Goal: Task Accomplishment & Management: Complete application form

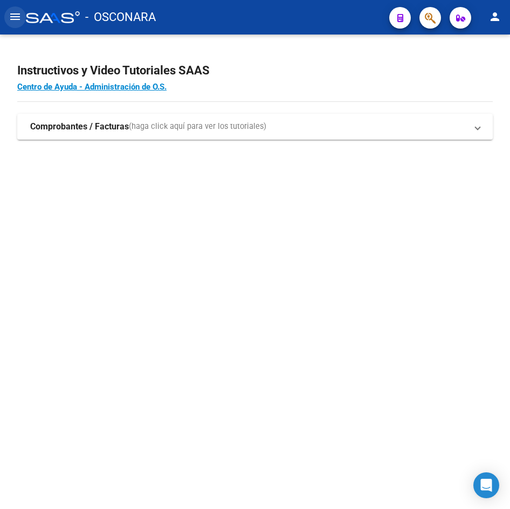
click at [18, 21] on mat-icon "menu" at bounding box center [15, 16] width 13 height 13
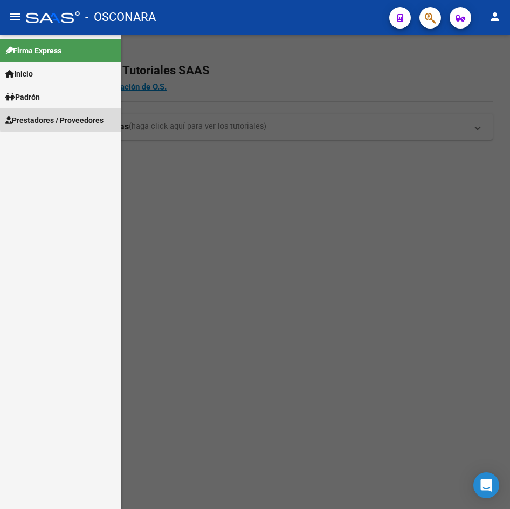
click at [89, 117] on span "Prestadores / Proveedores" at bounding box center [54, 120] width 98 height 12
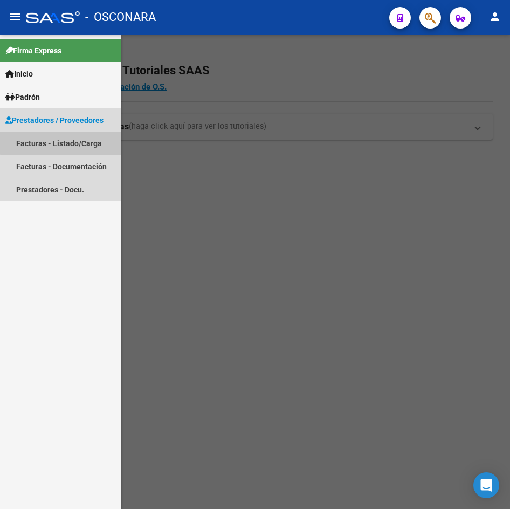
click at [85, 137] on link "Facturas - Listado/Carga" at bounding box center [60, 143] width 121 height 23
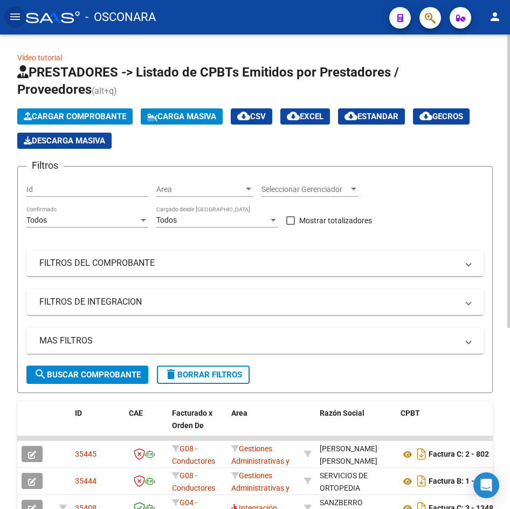
click at [93, 114] on span "Cargar Comprobante" at bounding box center [75, 117] width 102 height 10
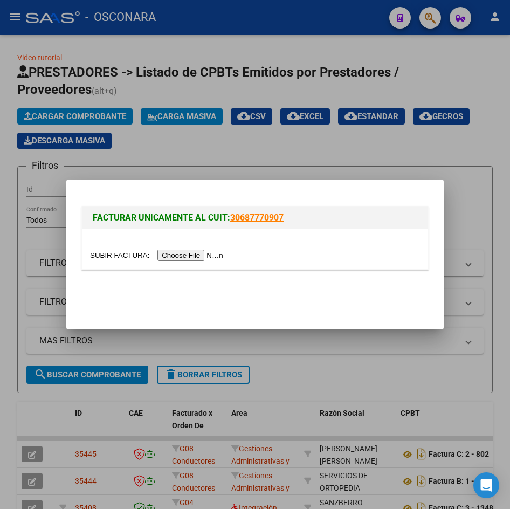
click at [187, 253] on input "file" at bounding box center [158, 255] width 136 height 11
click at [15, 234] on div at bounding box center [255, 254] width 510 height 509
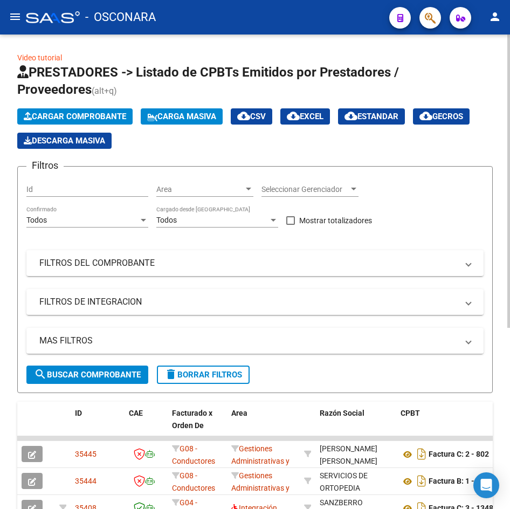
click at [93, 119] on span "Cargar Comprobante" at bounding box center [75, 117] width 102 height 10
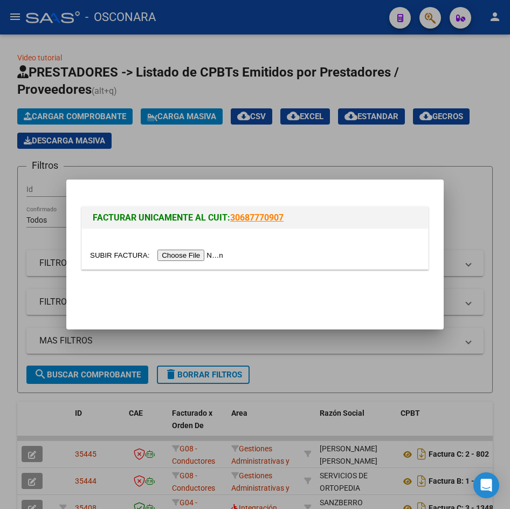
click at [188, 252] on input "file" at bounding box center [158, 255] width 136 height 11
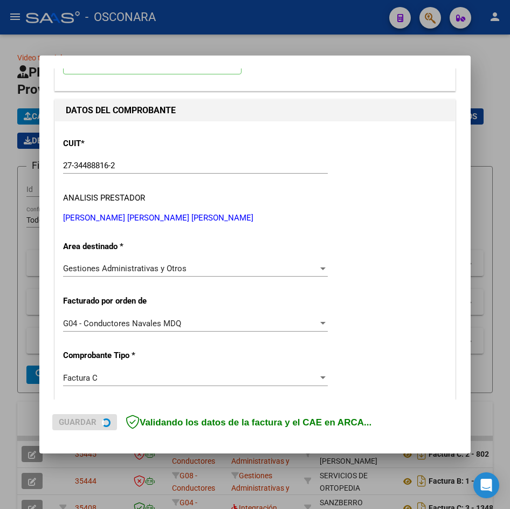
scroll to position [108, 0]
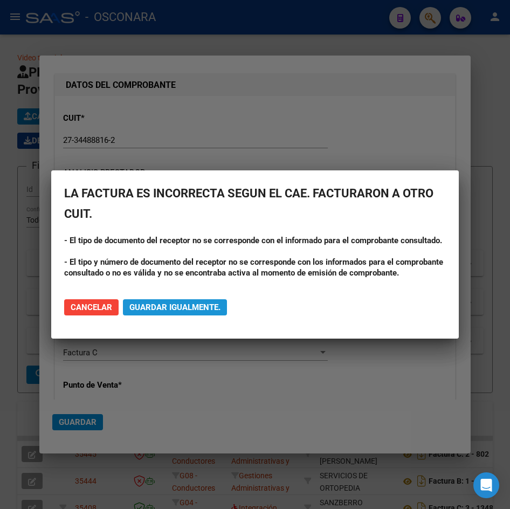
click at [160, 306] on span "Guardar igualmente." at bounding box center [174, 307] width 91 height 10
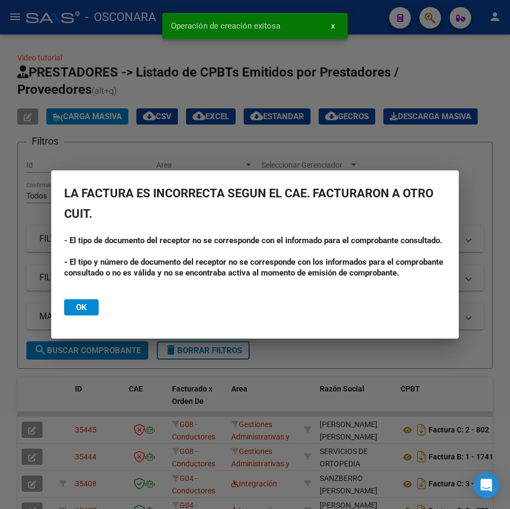
scroll to position [0, 0]
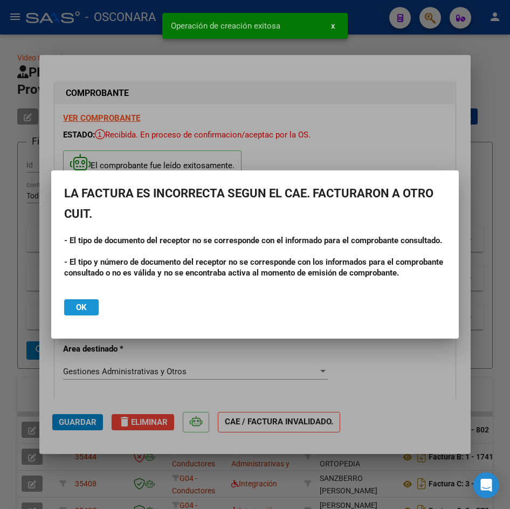
click at [85, 312] on span "Ok" at bounding box center [81, 307] width 11 height 10
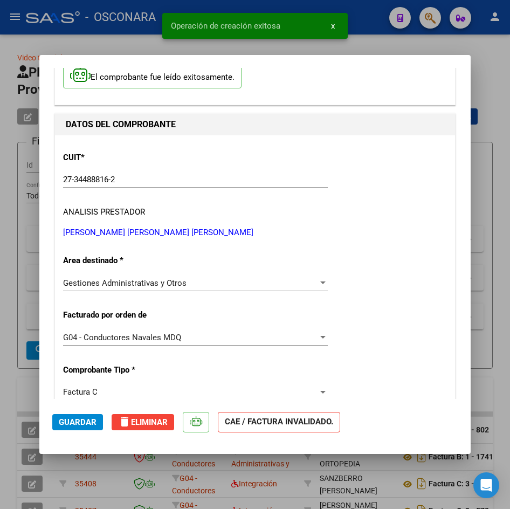
scroll to position [108, 0]
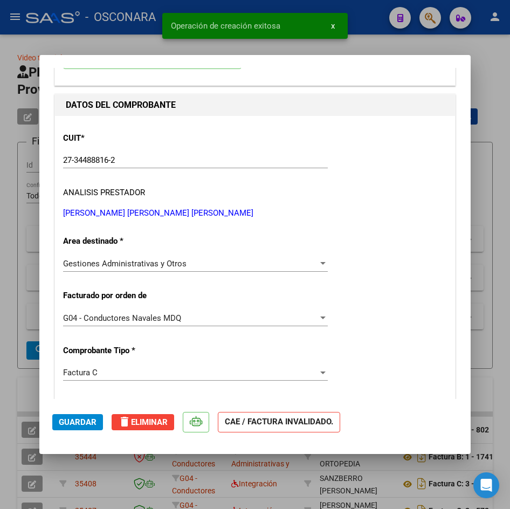
click at [162, 315] on span "G04 - Conductores Navales MDQ" at bounding box center [122, 318] width 118 height 10
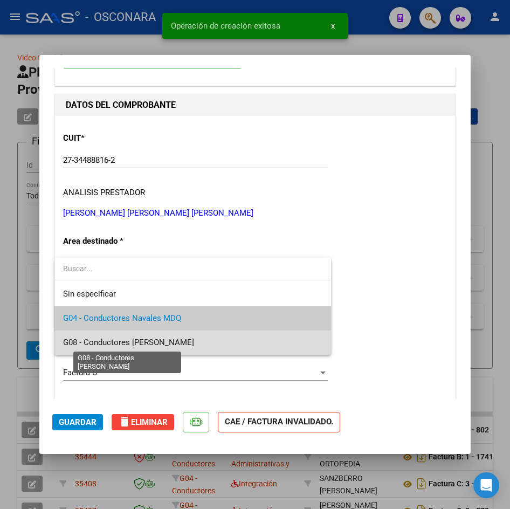
click at [170, 337] on span "G08 - Conductores [PERSON_NAME]" at bounding box center [128, 342] width 131 height 10
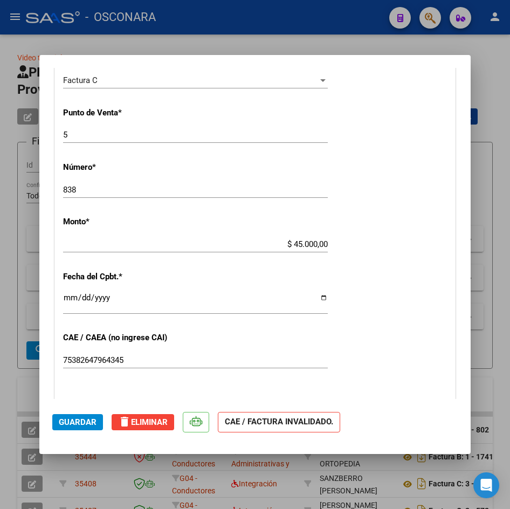
scroll to position [539, 0]
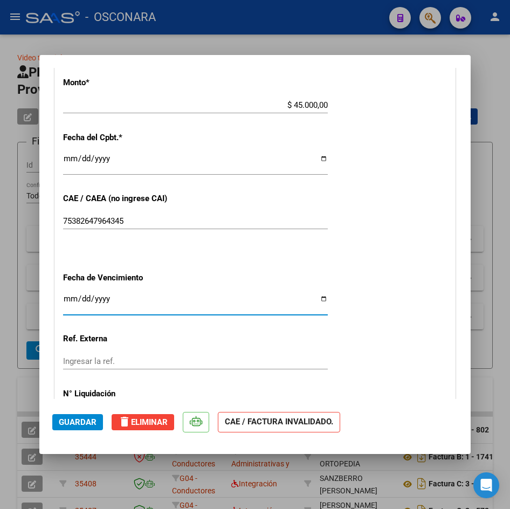
click at [95, 301] on input "Ingresar la fecha" at bounding box center [195, 302] width 265 height 17
click at [74, 296] on input "Ingresar la fecha" at bounding box center [195, 302] width 265 height 17
click at [73, 298] on input "Ingresar la fecha" at bounding box center [195, 302] width 265 height 17
click at [68, 299] on input "Ingresar la fecha" at bounding box center [195, 302] width 265 height 17
type input "[DATE]"
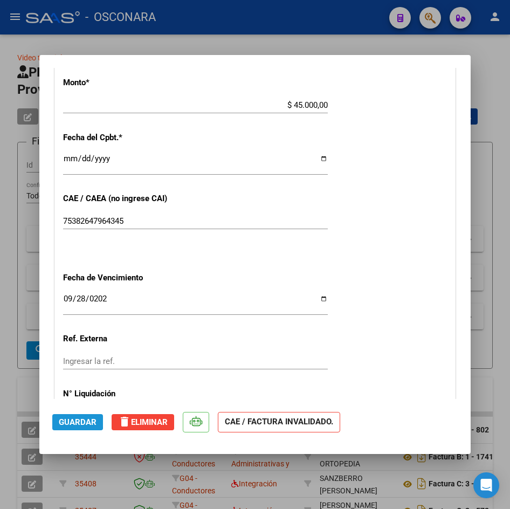
click at [59, 420] on span "Guardar" at bounding box center [78, 422] width 38 height 10
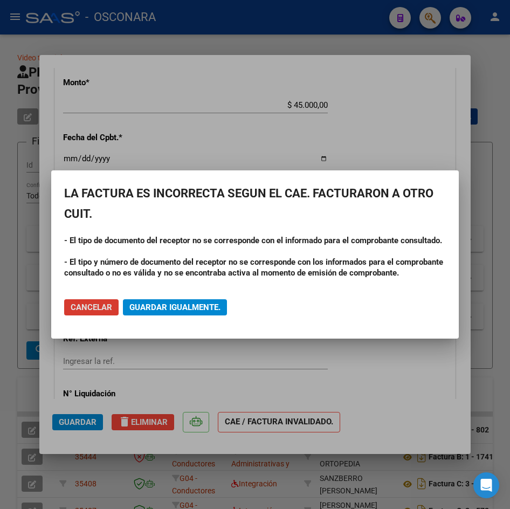
click at [175, 302] on span "Guardar igualmente." at bounding box center [174, 307] width 91 height 10
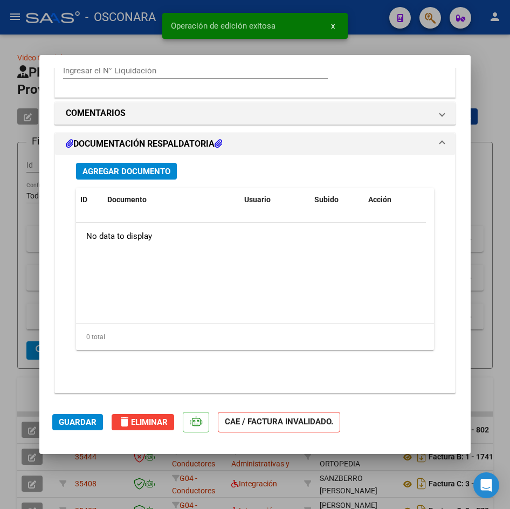
scroll to position [886, 0]
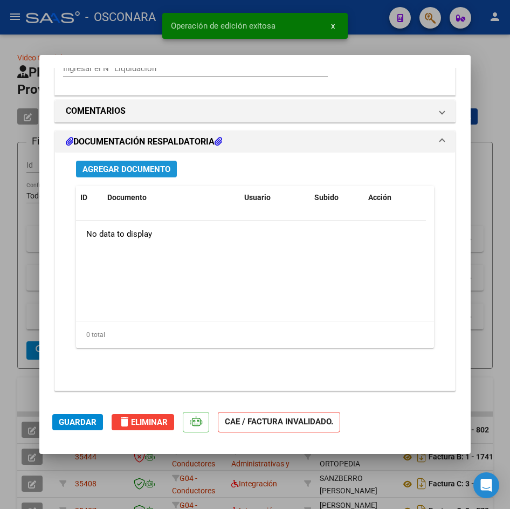
click at [124, 172] on span "Agregar Documento" at bounding box center [126, 169] width 88 height 10
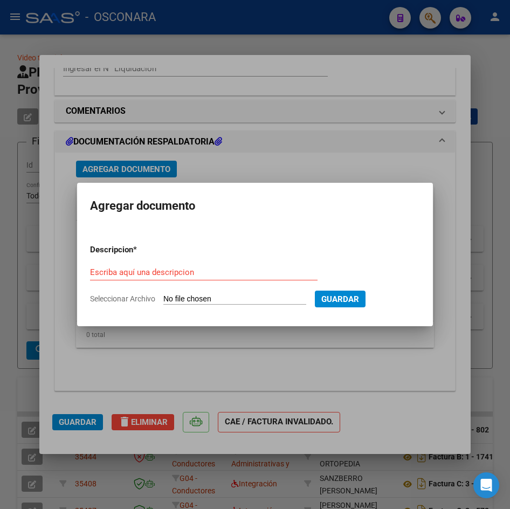
click at [251, 295] on input "Seleccionar Archivo" at bounding box center [234, 299] width 143 height 10
type input "C:\fakepath\[PERSON_NAME].pdf"
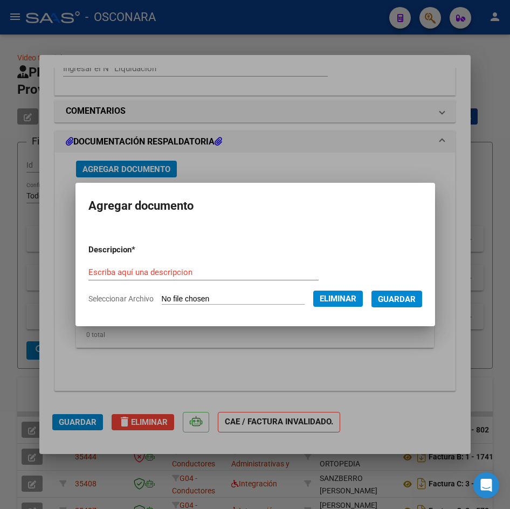
click at [153, 271] on input "Escriba aquí una descripcion" at bounding box center [203, 272] width 230 height 10
type input "factura"
click at [407, 303] on span "Guardar" at bounding box center [397, 299] width 38 height 10
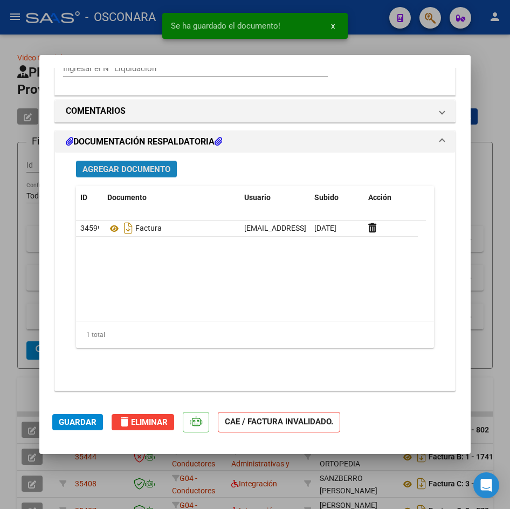
click at [132, 168] on span "Agregar Documento" at bounding box center [126, 169] width 88 height 10
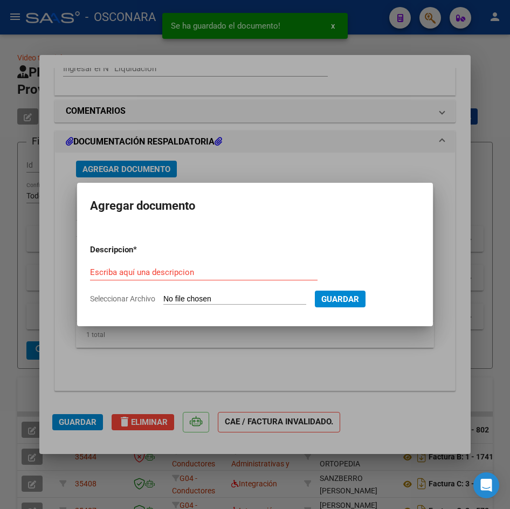
click at [265, 298] on input "Seleccionar Archivo" at bounding box center [234, 299] width 143 height 10
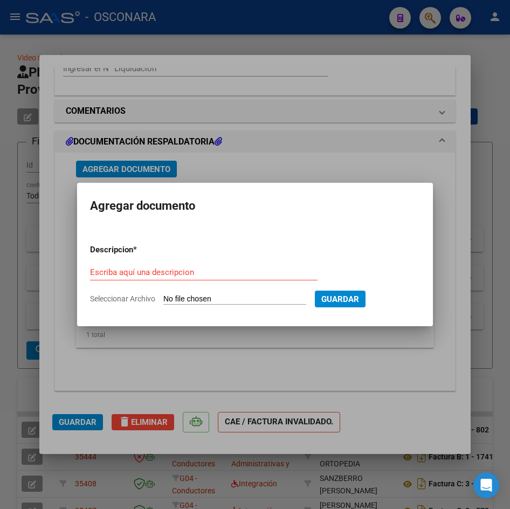
type input "C:\fakepath\cbu [PERSON_NAME] banco chubut.pdf"
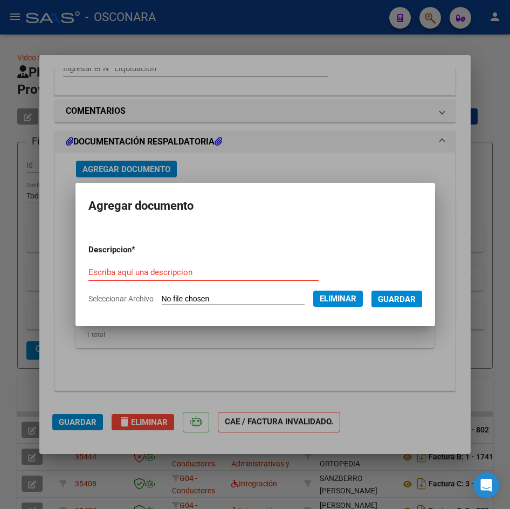
click at [210, 274] on input "Escriba aquí una descripcion" at bounding box center [203, 272] width 230 height 10
type input "cbu"
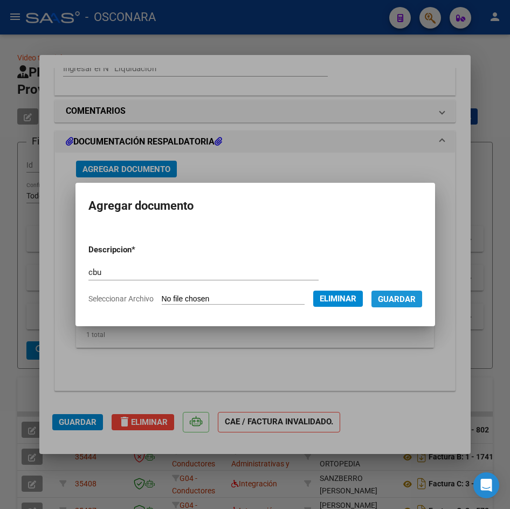
click at [411, 299] on span "Guardar" at bounding box center [397, 299] width 38 height 10
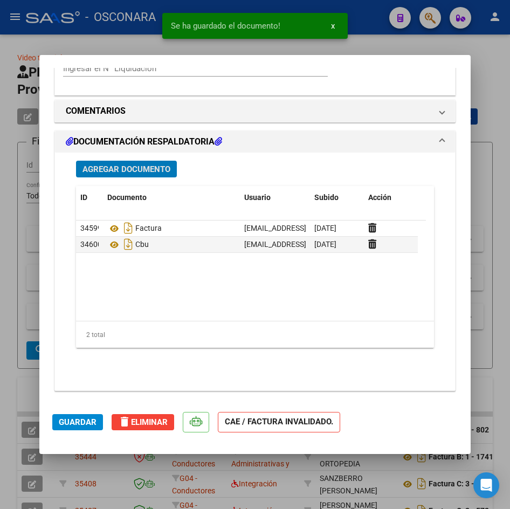
click at [78, 420] on span "Guardar" at bounding box center [78, 422] width 38 height 10
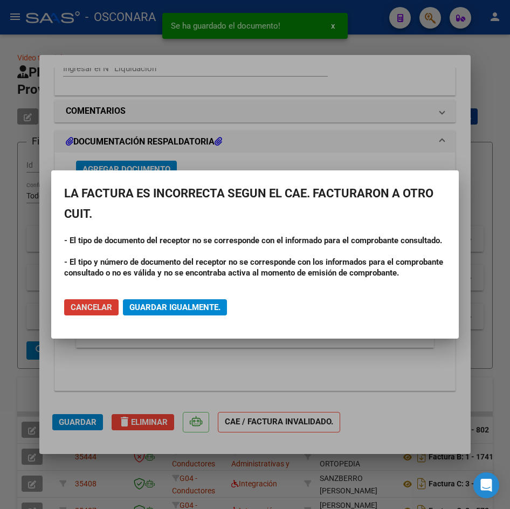
click at [161, 303] on span "Guardar igualmente." at bounding box center [174, 307] width 91 height 10
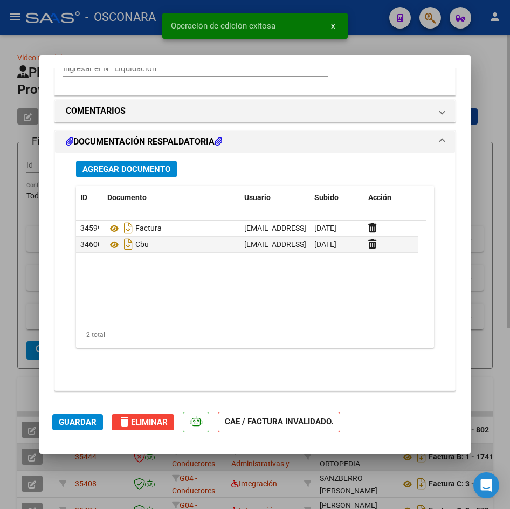
click at [206, 488] on div at bounding box center [255, 254] width 510 height 509
type input "$ 0,00"
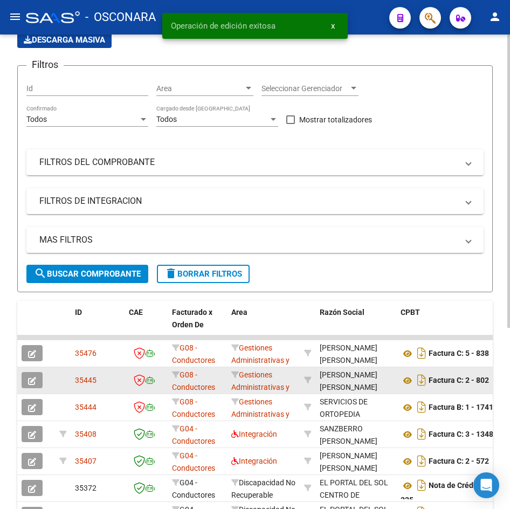
scroll to position [108, 0]
